Goal: Information Seeking & Learning: Learn about a topic

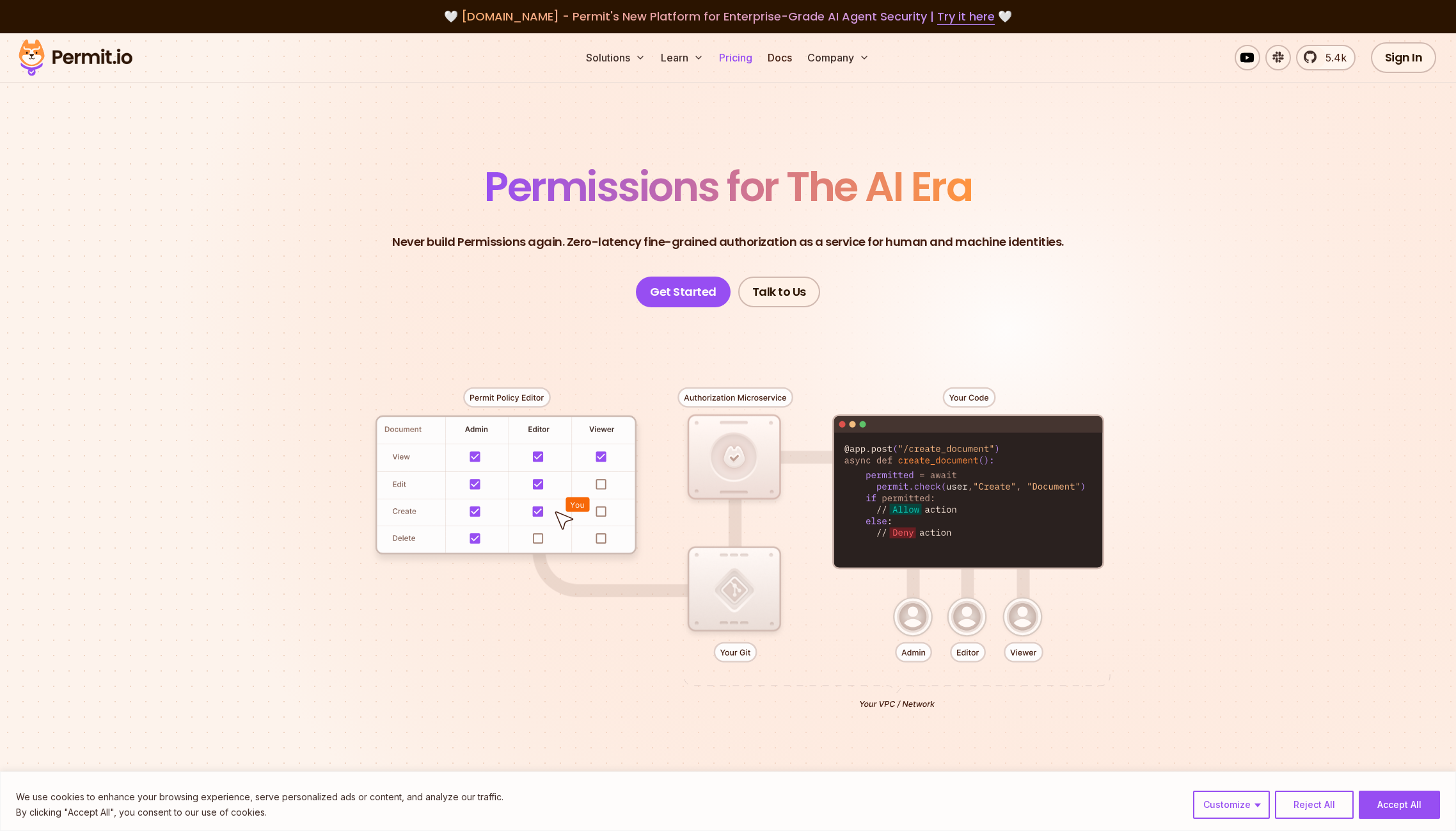
click at [733, 57] on link "Pricing" at bounding box center [735, 57] width 44 height 26
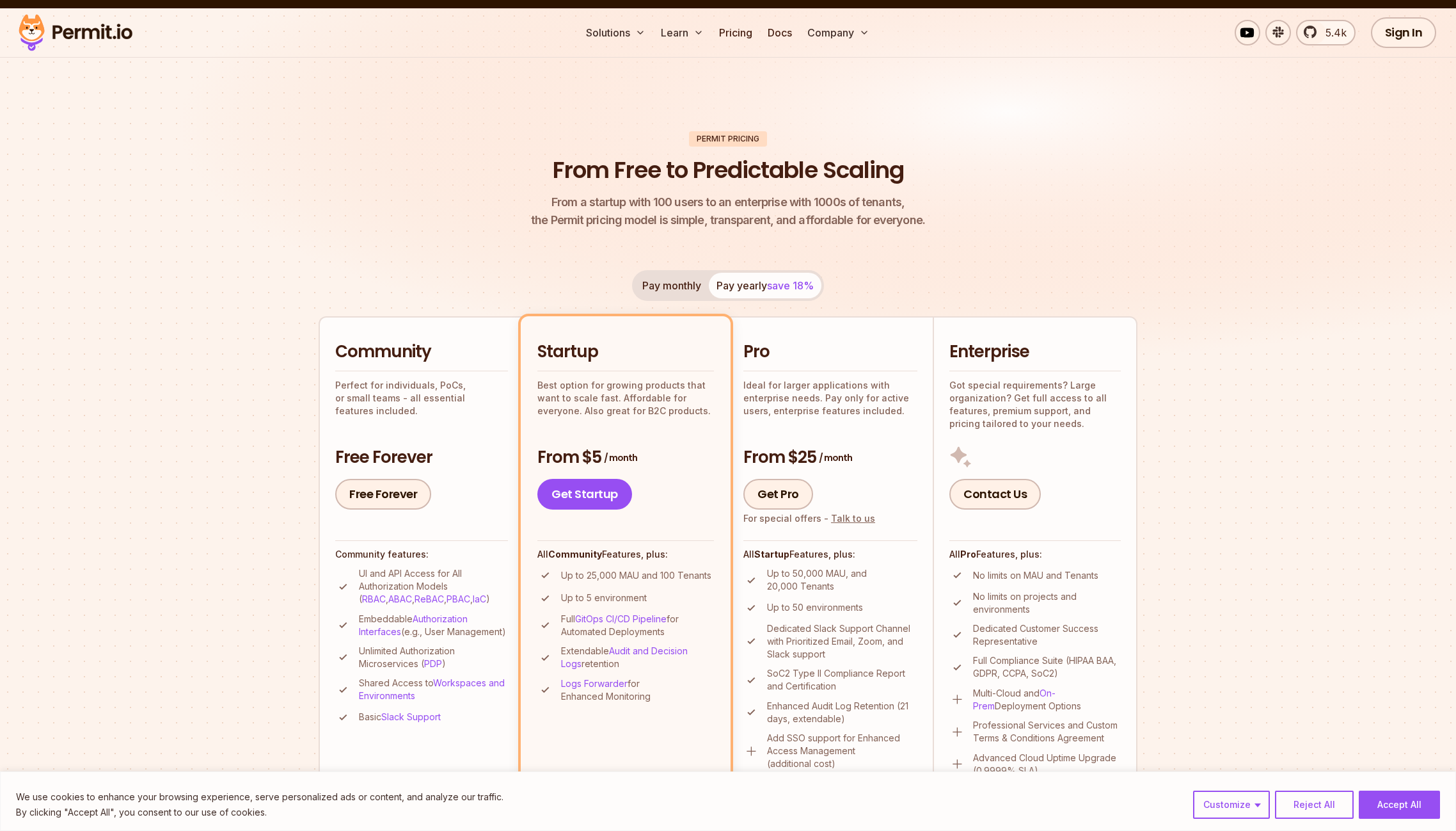
scroll to position [90, 0]
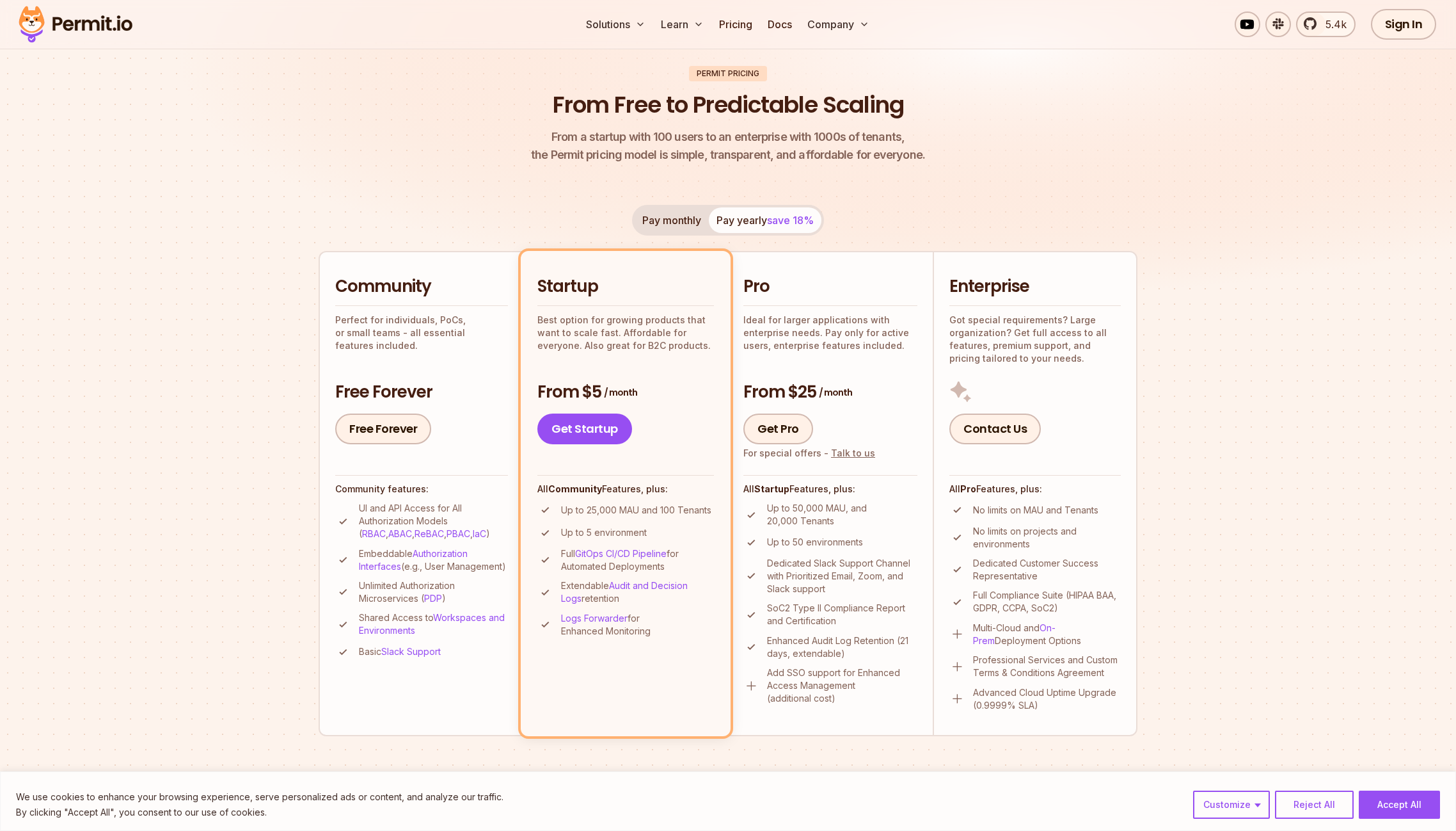
click at [395, 599] on p "Unlimited Authorization Microservices ( PDP )" at bounding box center [433, 592] width 149 height 26
click at [310, 624] on section "Permit Pricing From Free to Predictable Scaling From a startup with 100 users t…" at bounding box center [728, 635] width 1456 height 1384
click at [381, 629] on p "Shared Access to Workspaces and Environments" at bounding box center [433, 624] width 149 height 26
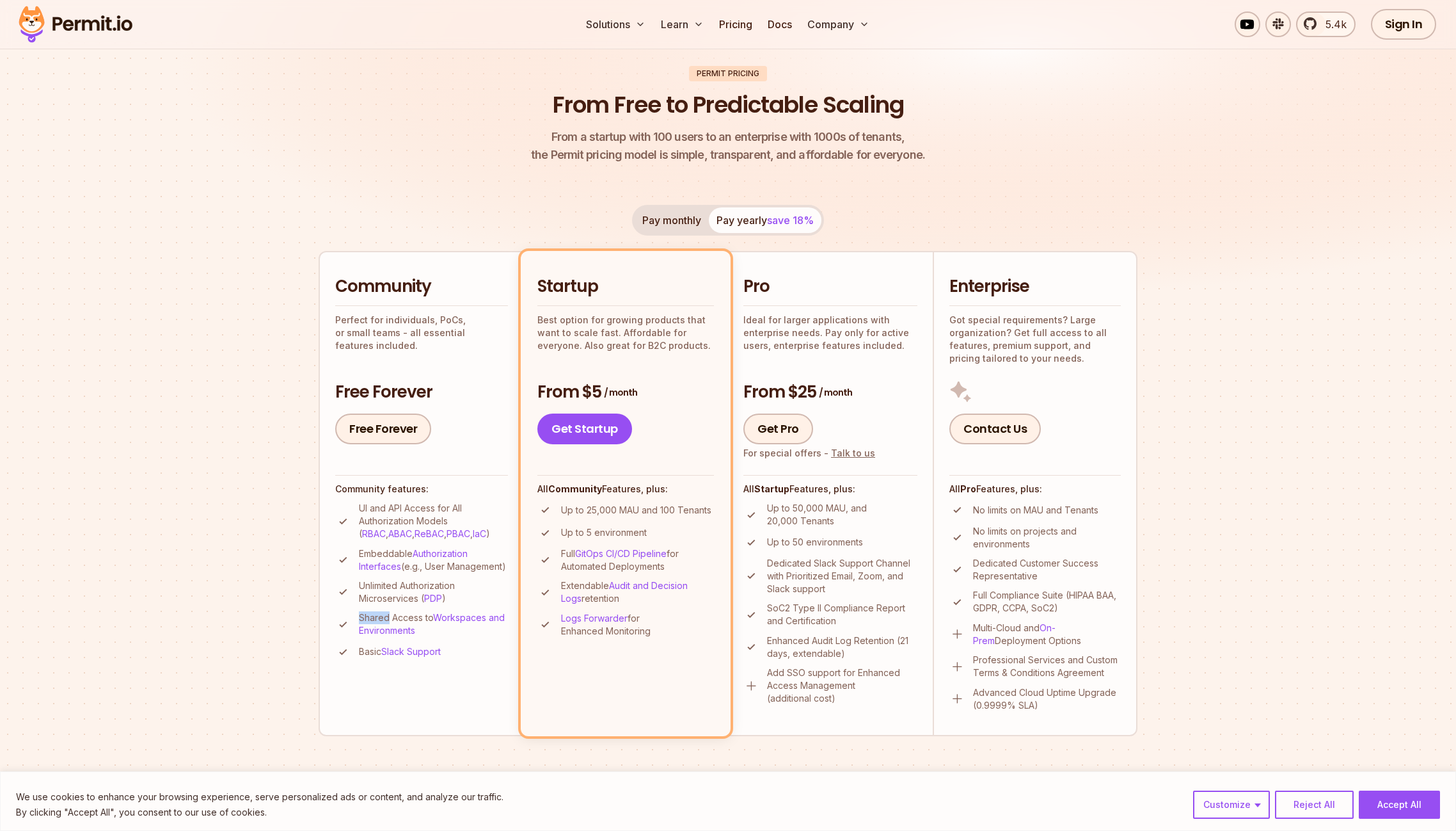
click at [381, 629] on p "Shared Access to Workspaces and Environments" at bounding box center [433, 624] width 149 height 26
click at [516, 666] on li "Community Perfect for individuals, PoCs, or small teams - all essential feature…" at bounding box center [421, 493] width 205 height 485
click at [636, 642] on li "Startup Best option for growing products that want to scale fast. Affordable fo…" at bounding box center [625, 493] width 210 height 485
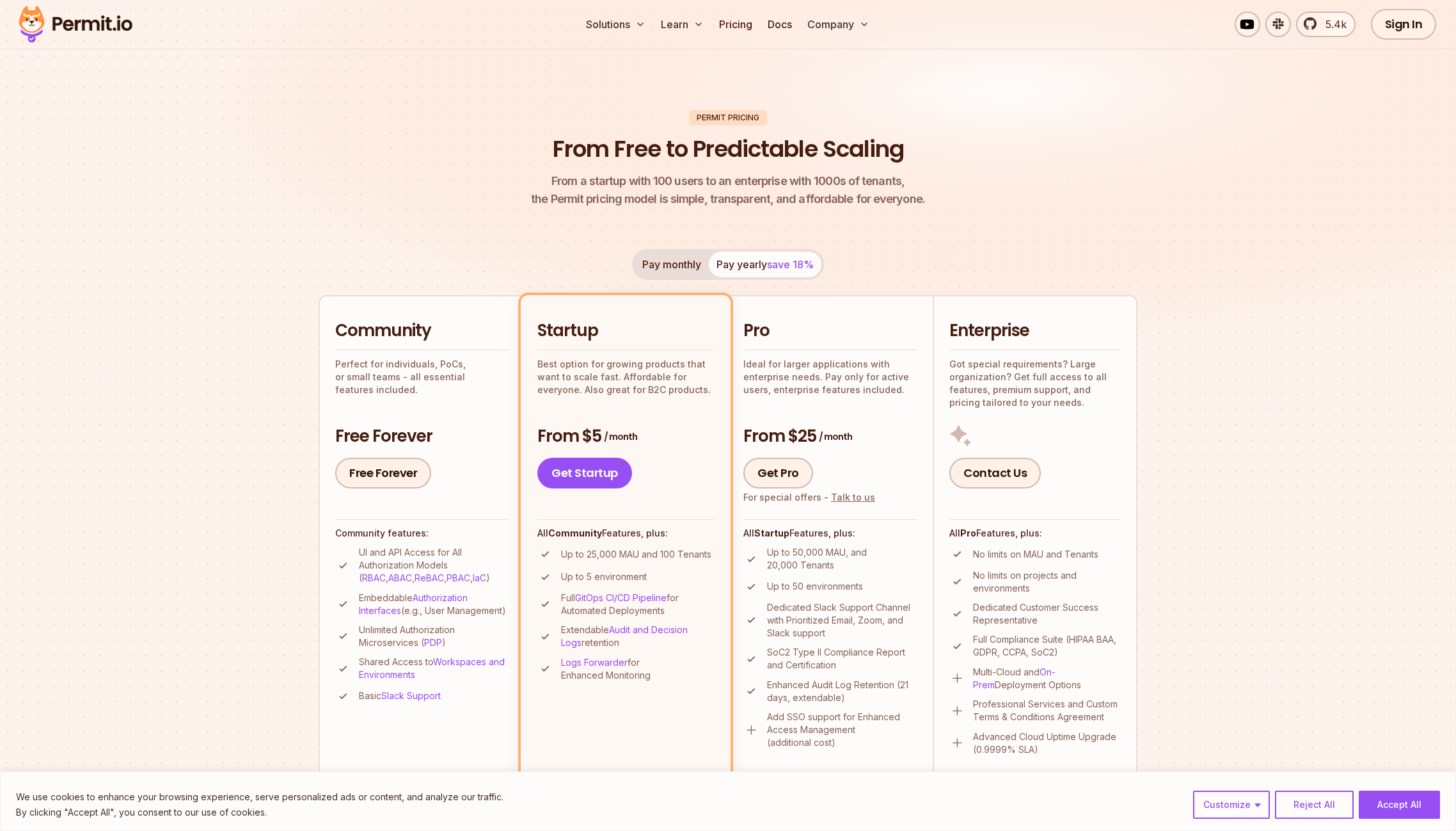
scroll to position [0, 0]
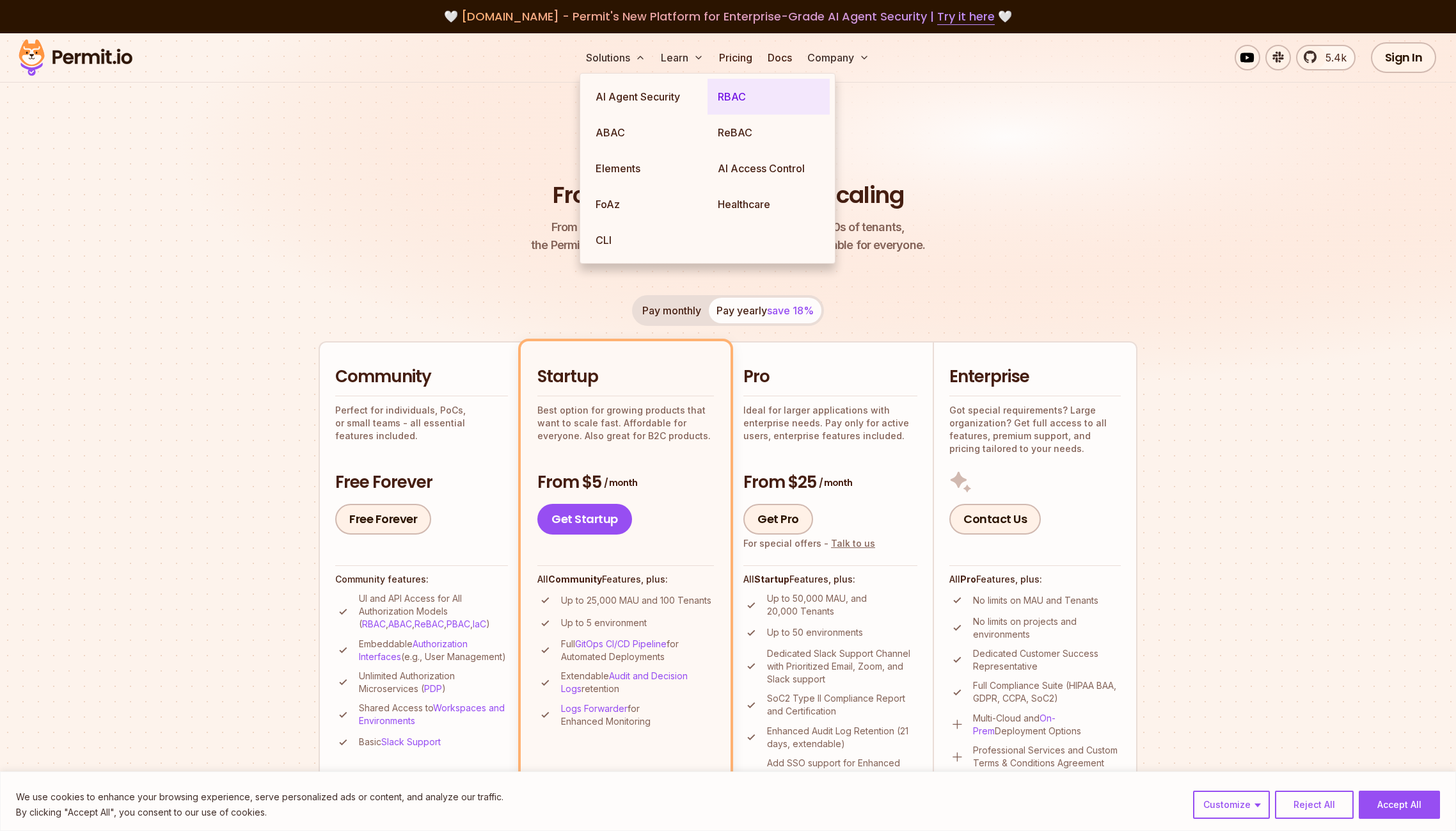
click at [730, 96] on link "RBAC" at bounding box center [769, 96] width 123 height 36
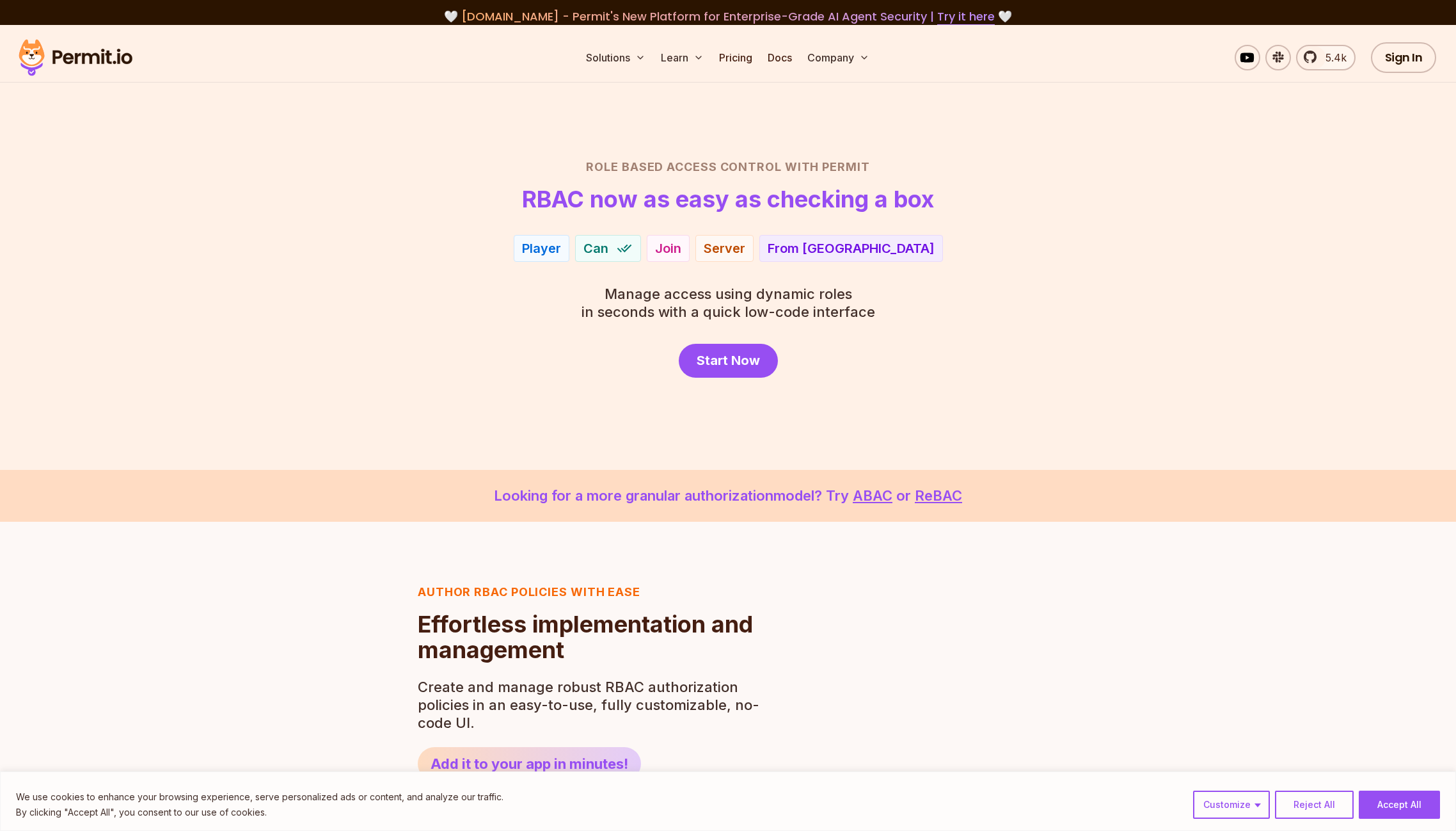
click at [434, 301] on div "Role Based Access Control with Permit RBAC now as easy as checking a box Player…" at bounding box center [727, 268] width 895 height 220
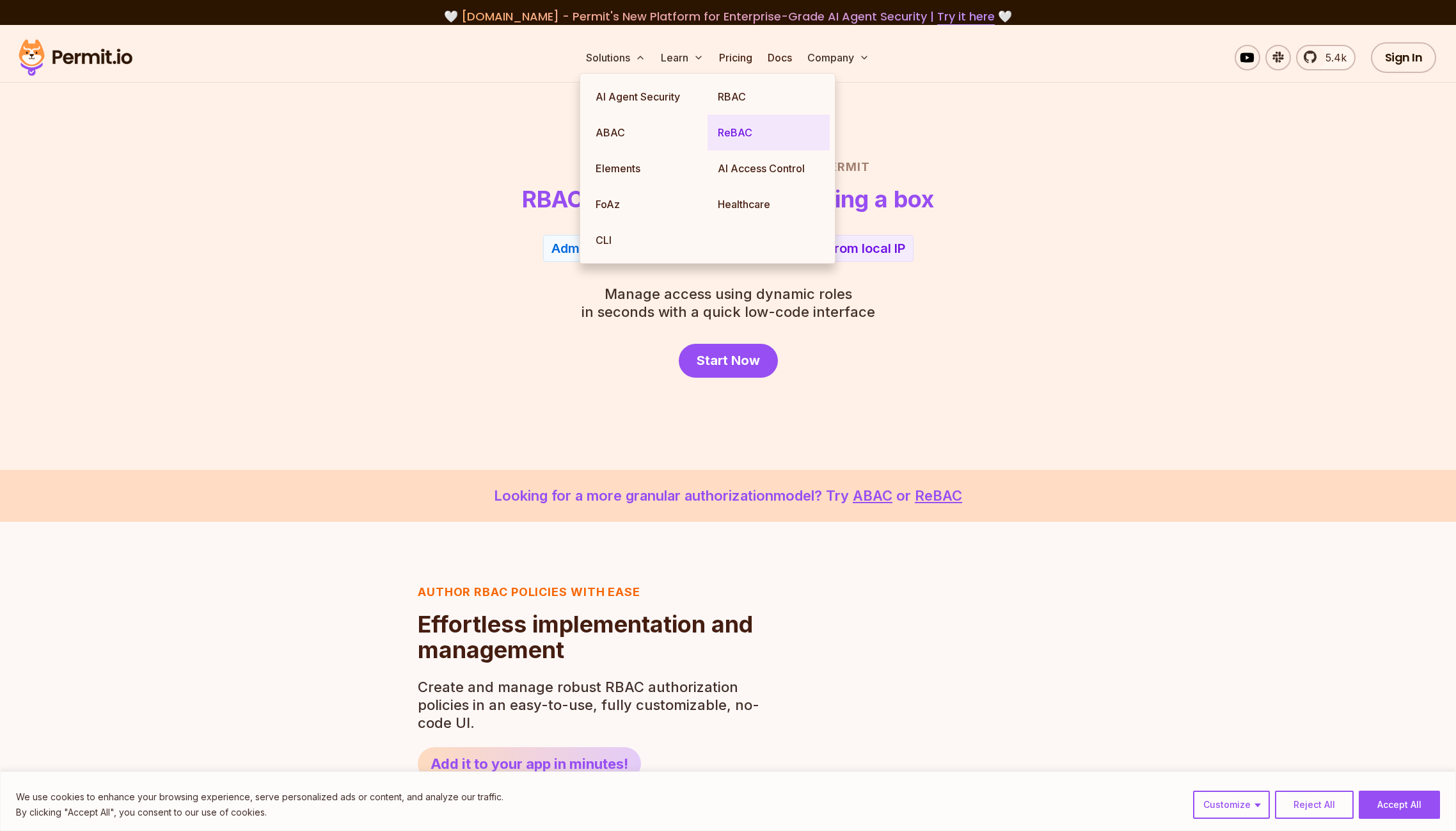
click at [752, 123] on link "ReBAC" at bounding box center [769, 132] width 123 height 36
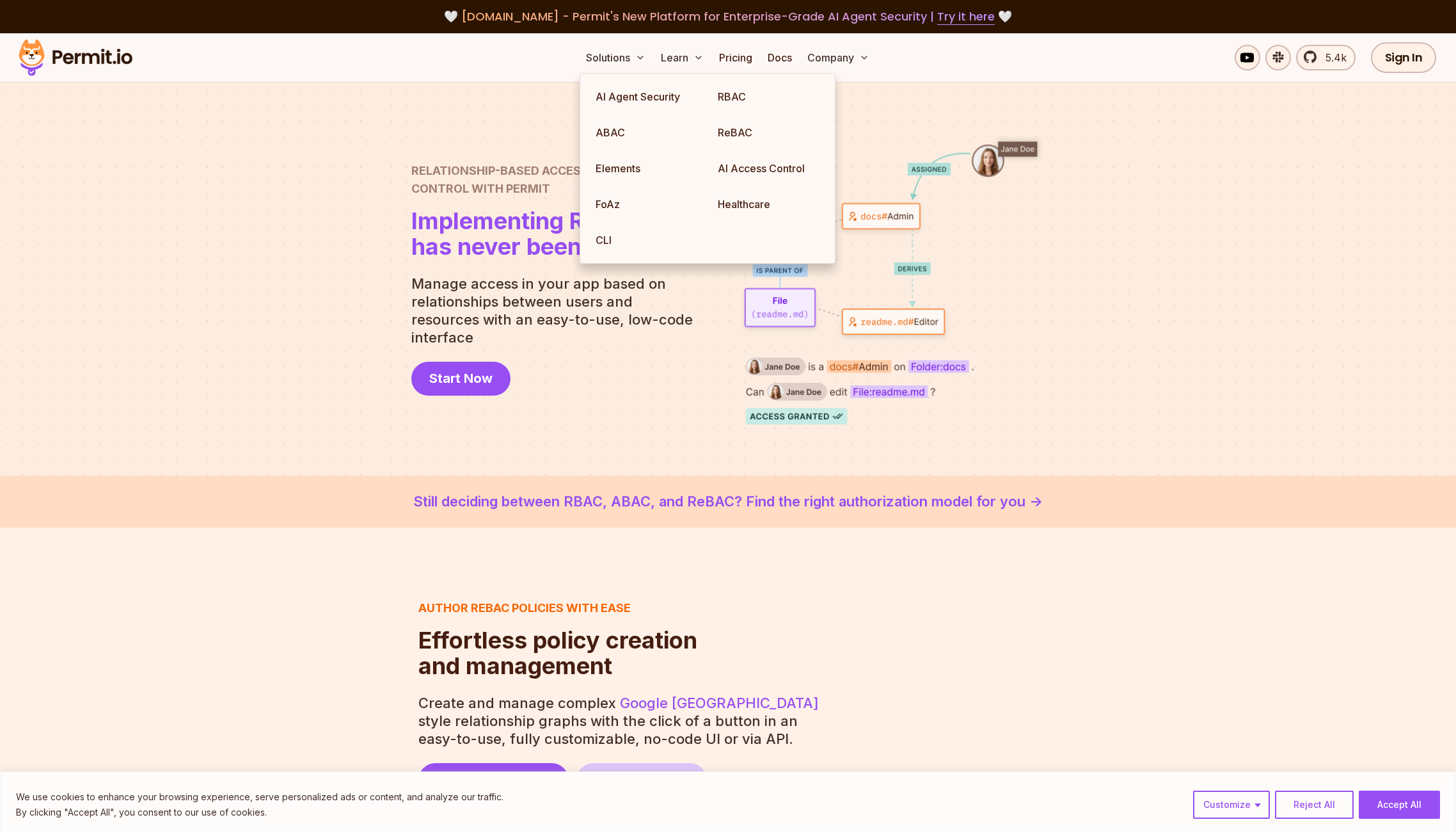
click at [398, 184] on div at bounding box center [728, 279] width 1456 height 393
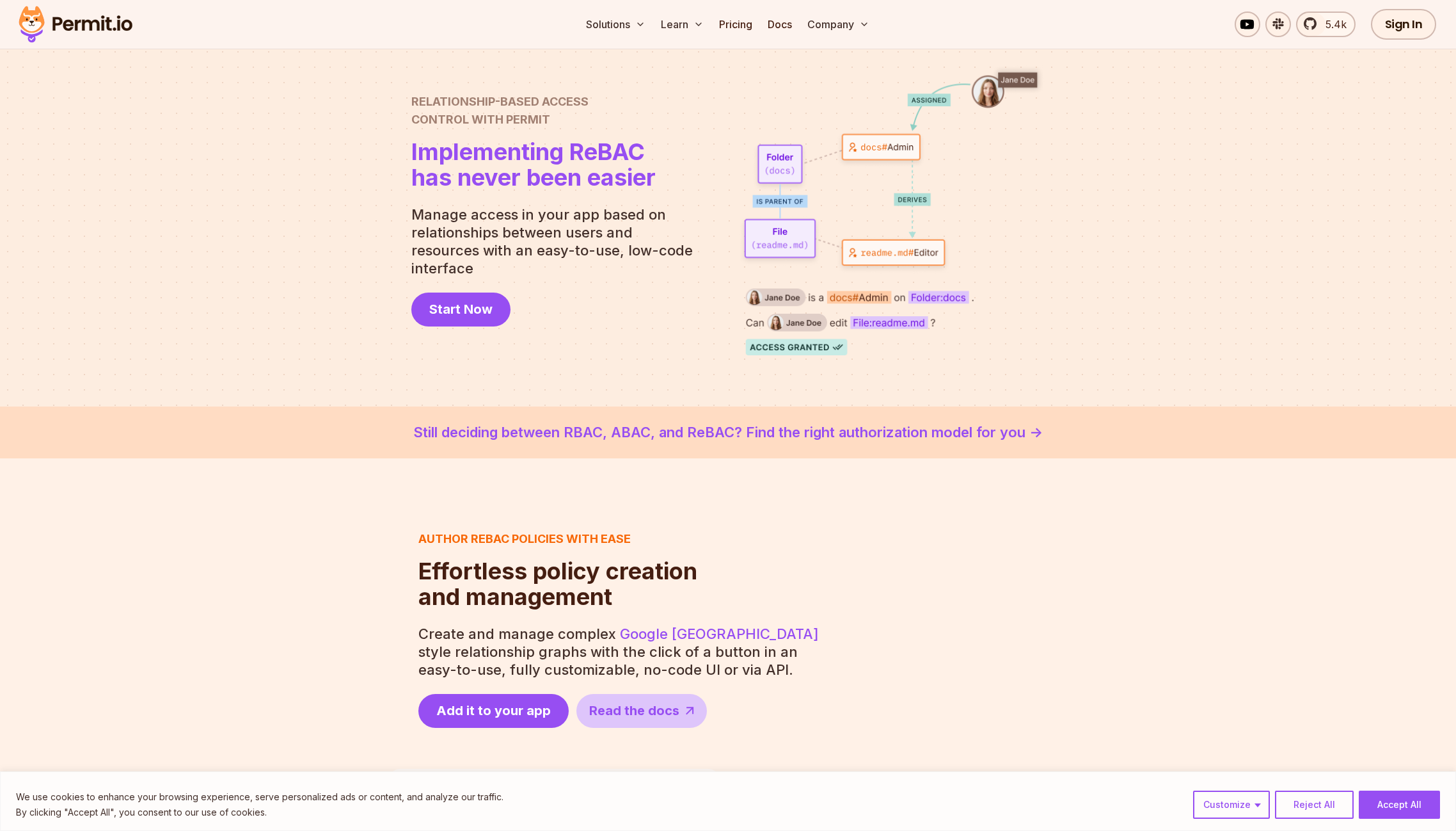
scroll to position [94, 0]
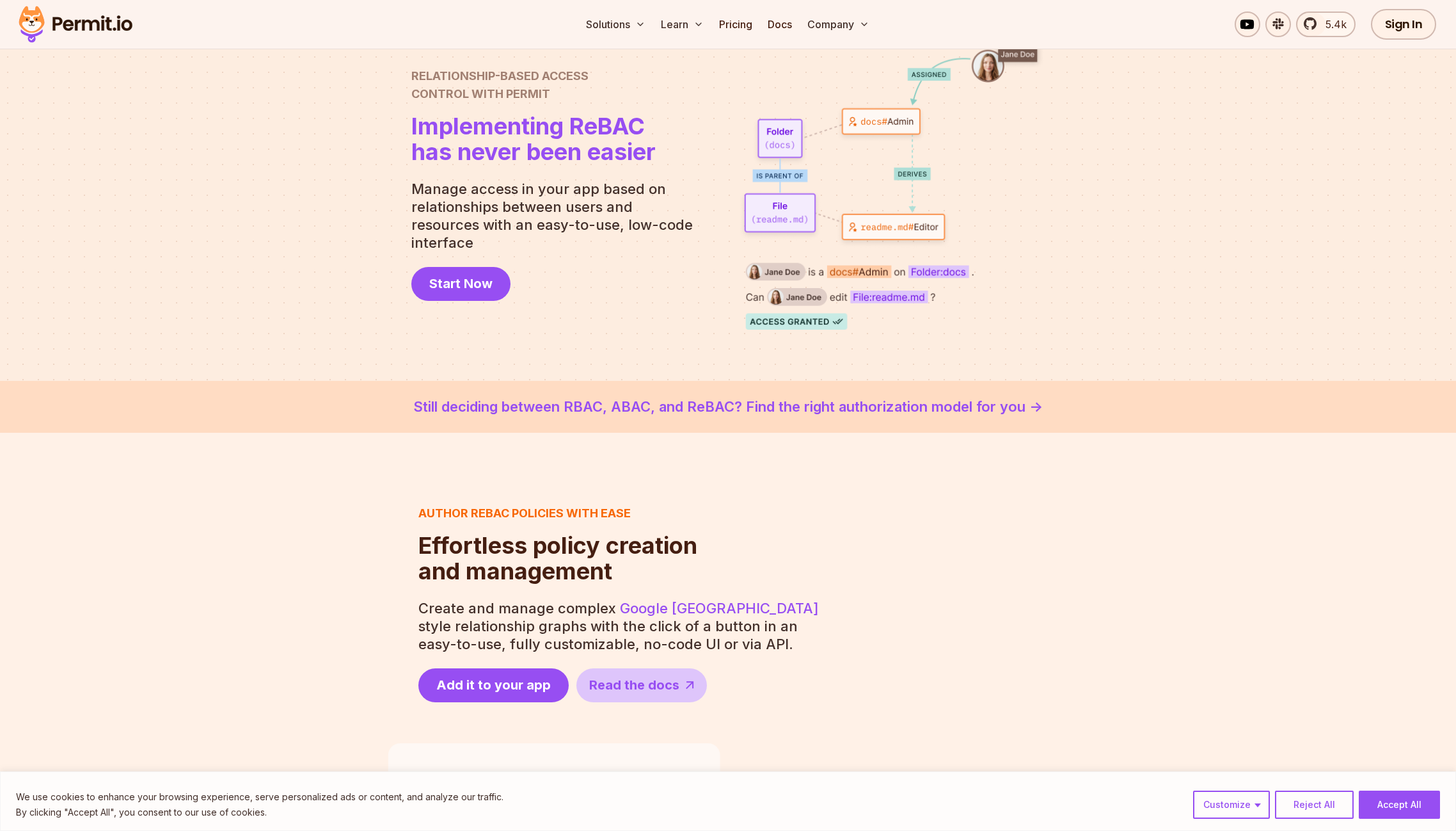
click at [912, 403] on link "Still deciding between RBAC, ABAC, and ReBAC? Find the right authorization mode…" at bounding box center [728, 406] width 1395 height 21
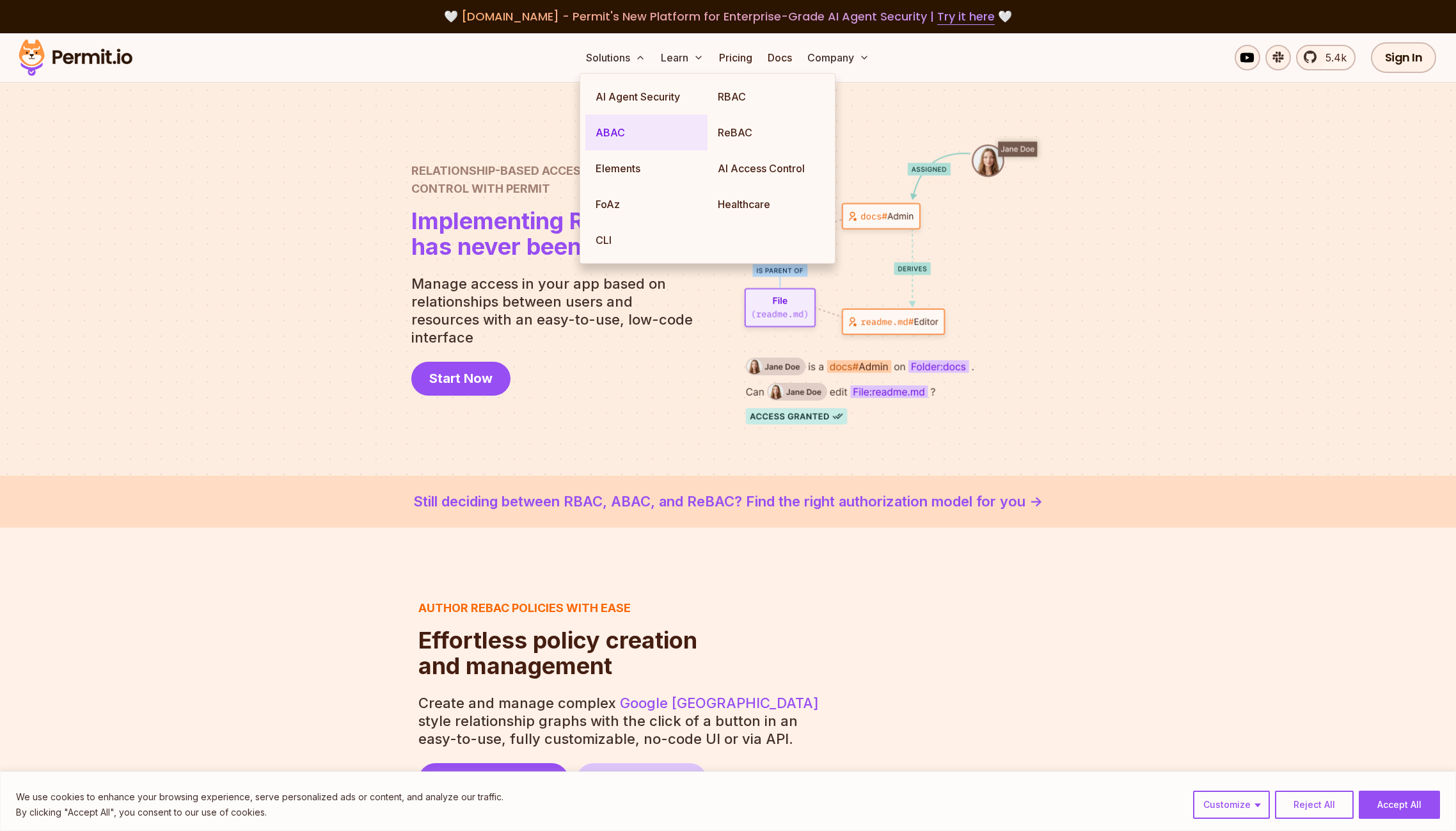
click at [609, 133] on link "ABAC" at bounding box center [647, 132] width 123 height 36
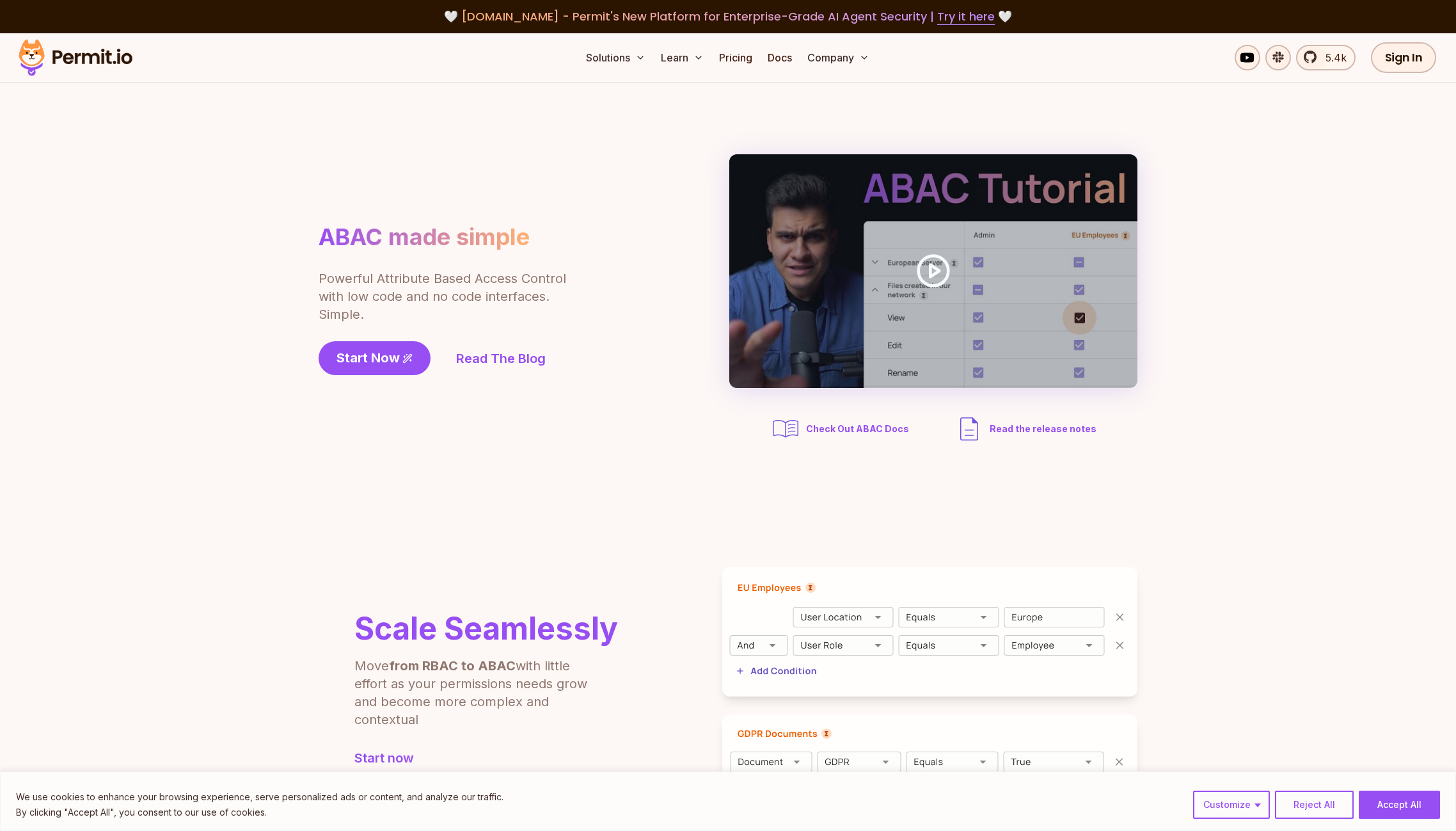
click at [187, 352] on section "ABAC made simple Powerful Attribute Based Access Control with low code and no c…" at bounding box center [728, 299] width 1456 height 433
click at [391, 291] on p "Powerful Attribute Based Access Control with low code and no code interfaces. S…" at bounding box center [443, 296] width 249 height 54
click at [489, 292] on p "Powerful Attribute Based Access Control with low code and no code interfaces. S…" at bounding box center [443, 296] width 249 height 54
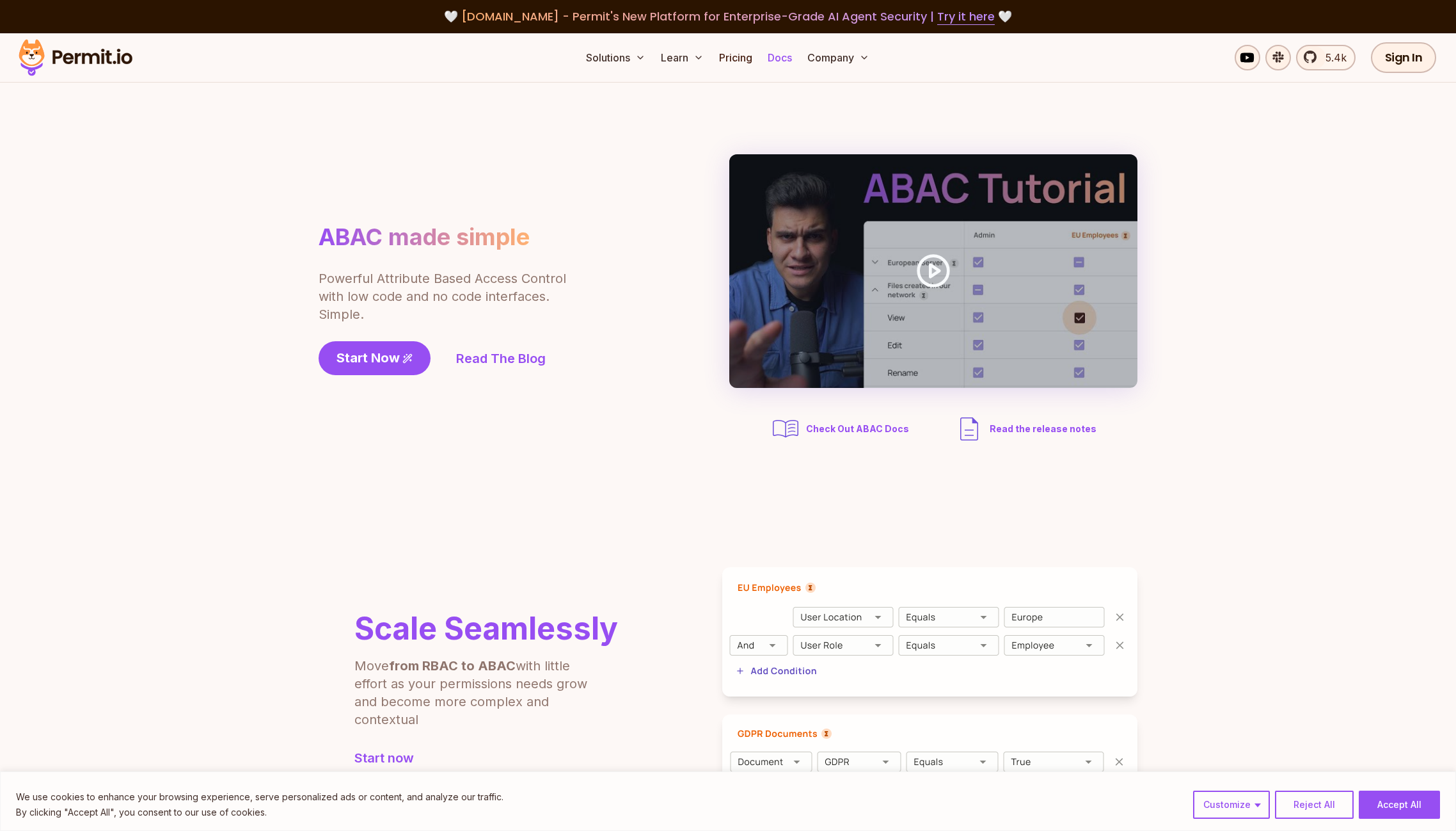
click at [777, 63] on link "Docs" at bounding box center [780, 57] width 35 height 26
